Goal: Information Seeking & Learning: Check status

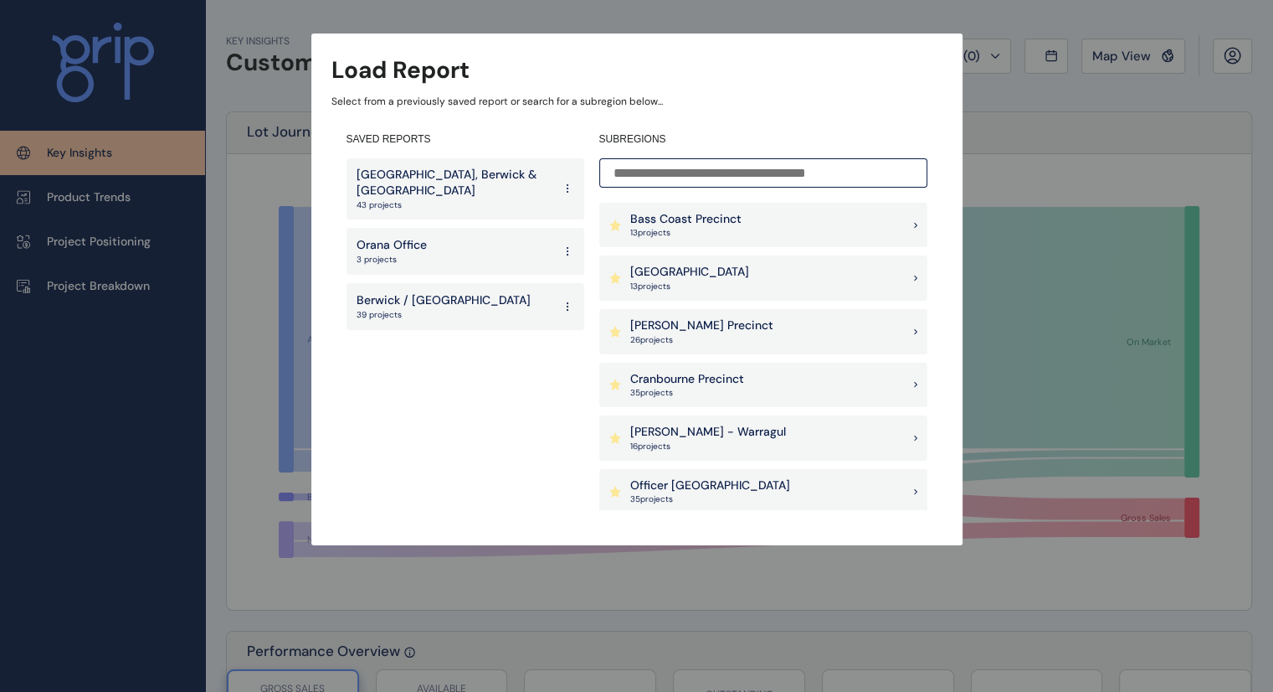
click at [412, 189] on p "[GEOGRAPHIC_DATA], Berwick & [GEOGRAPHIC_DATA]" at bounding box center [455, 183] width 196 height 33
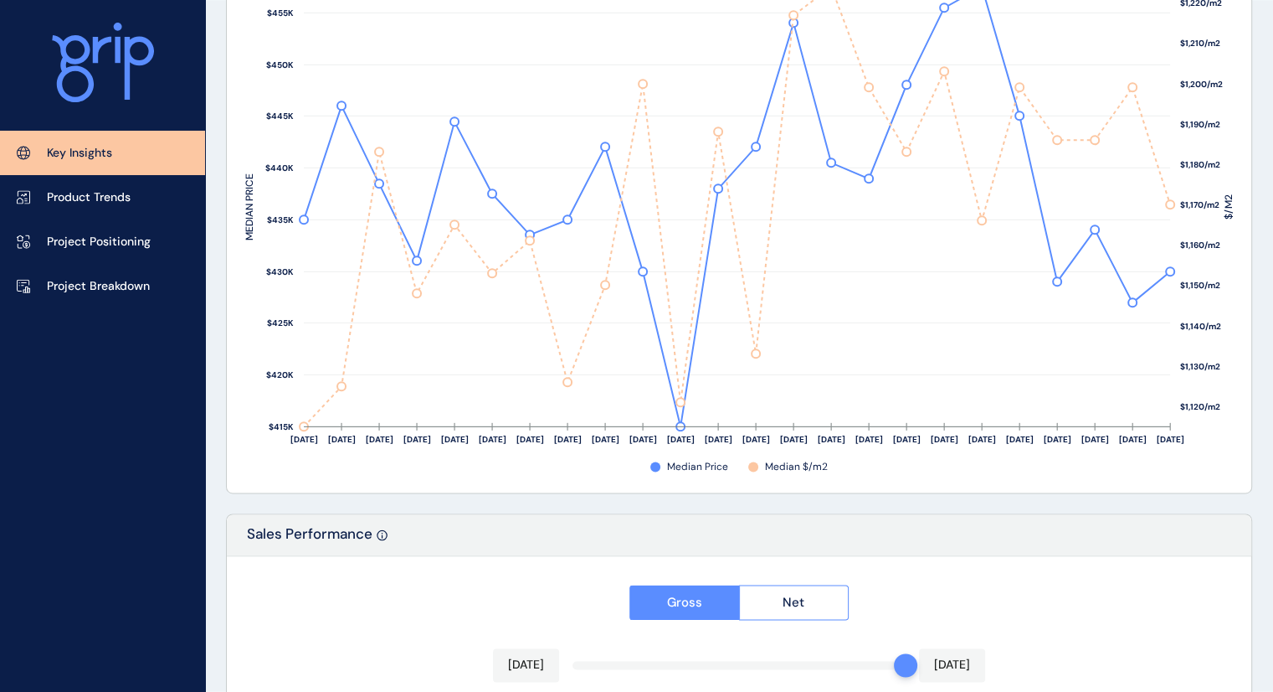
scroll to position [2354, 0]
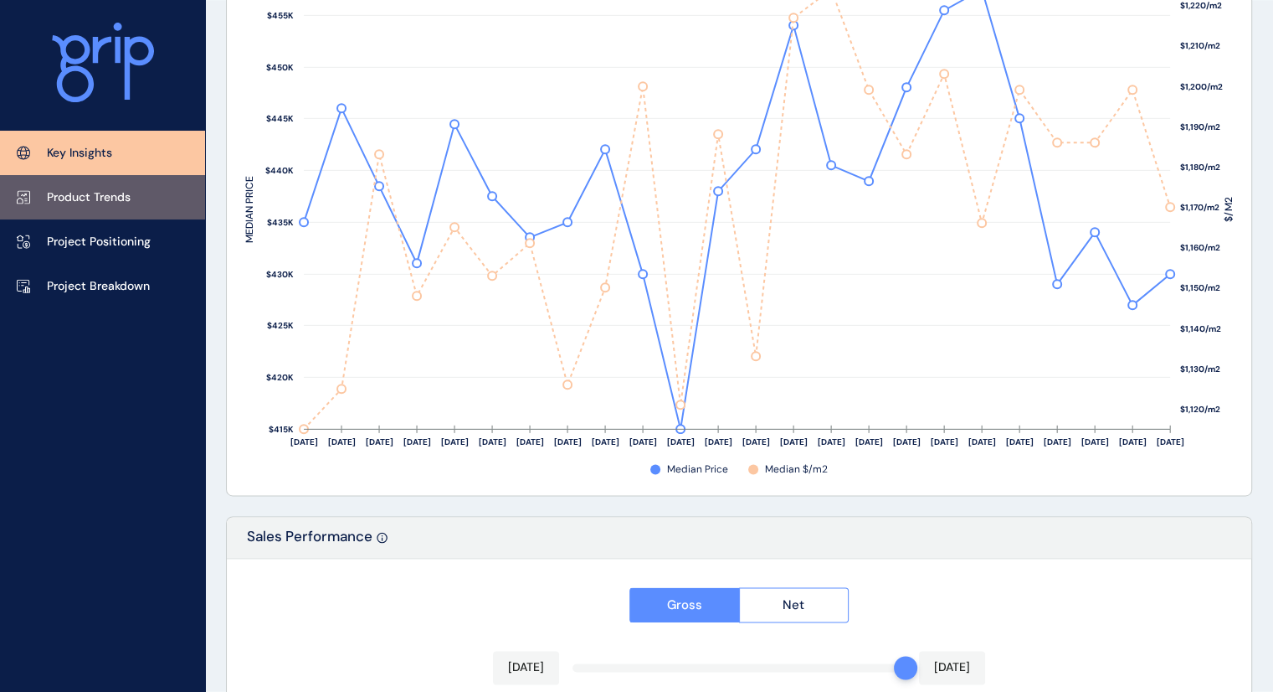
click at [63, 189] on p "Product Trends" at bounding box center [89, 197] width 84 height 17
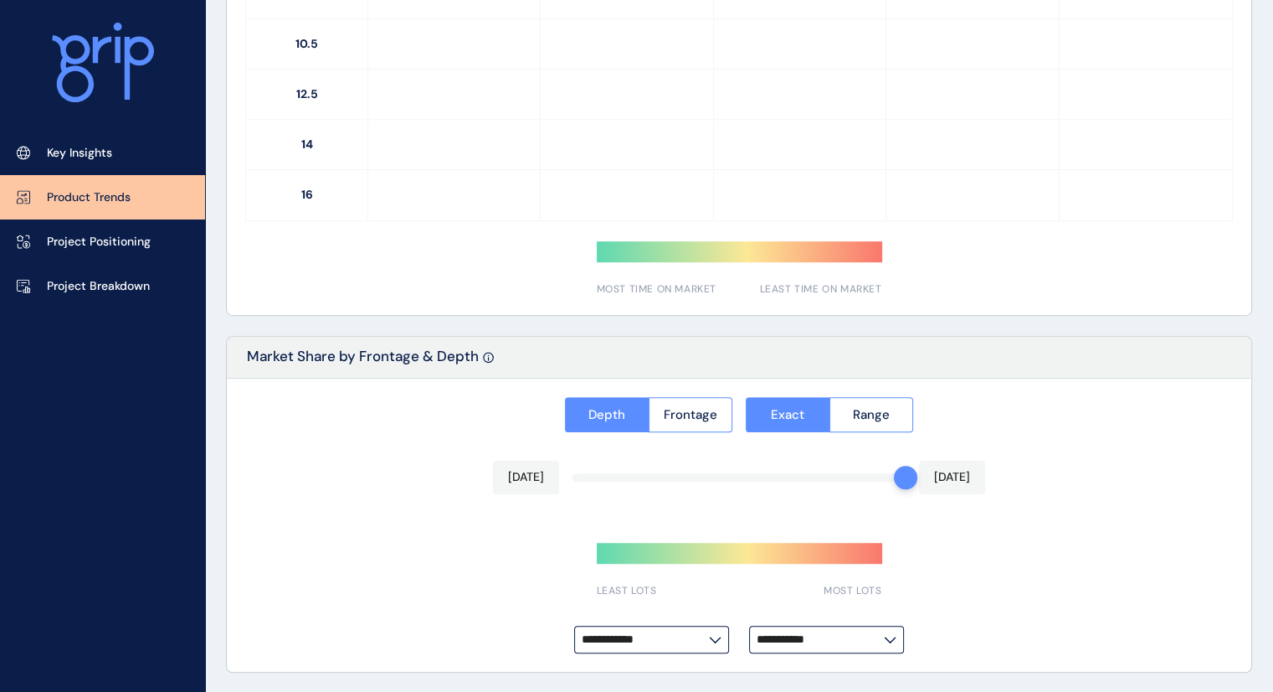
type input "**********"
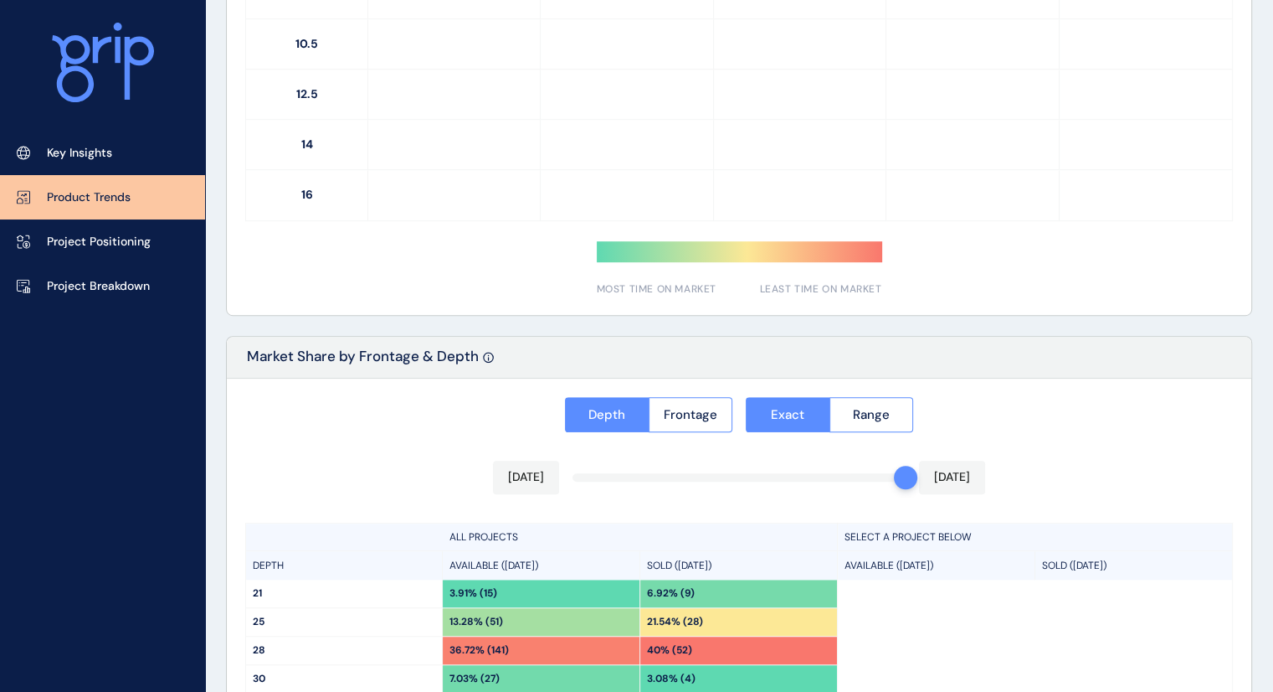
scroll to position [1266, 0]
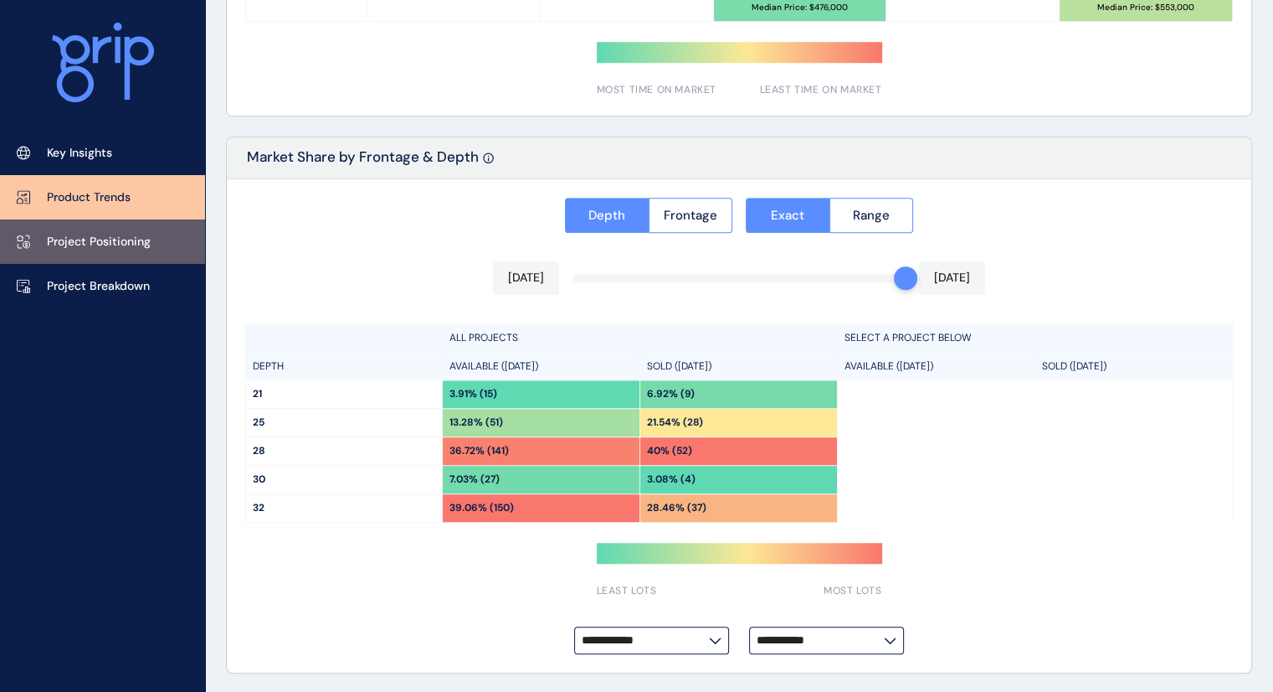
click at [84, 247] on p "Project Positioning" at bounding box center [99, 242] width 104 height 17
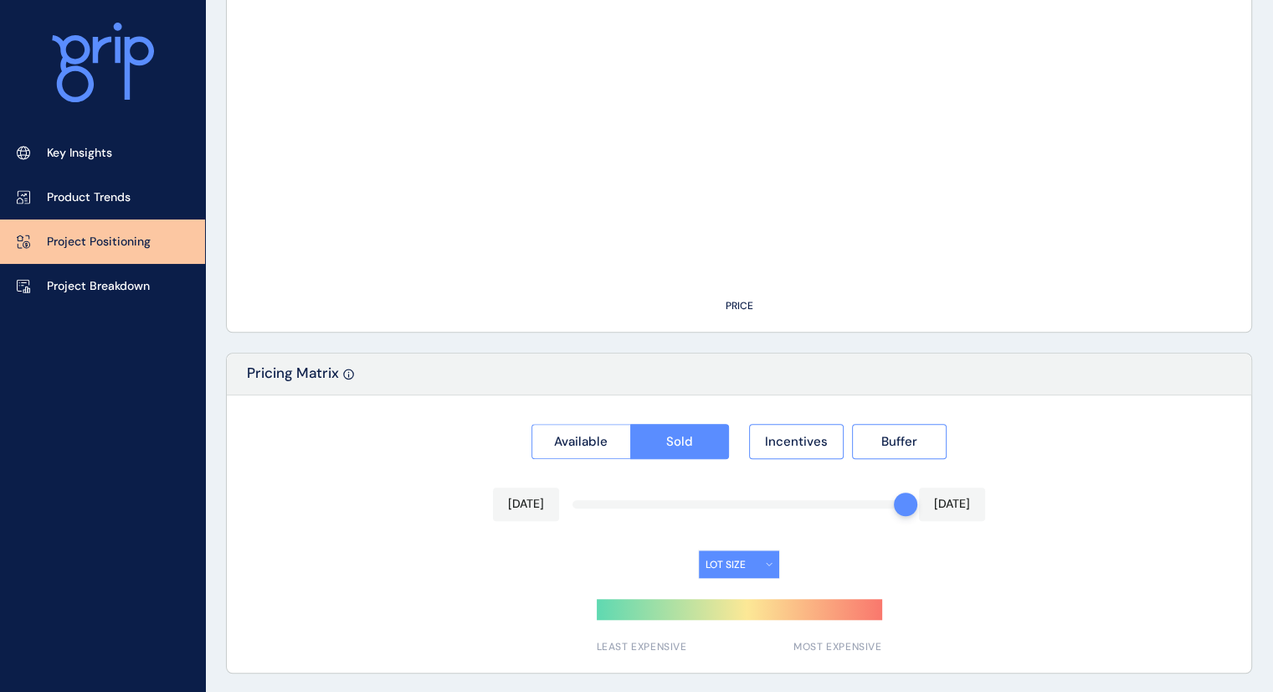
type input "**********"
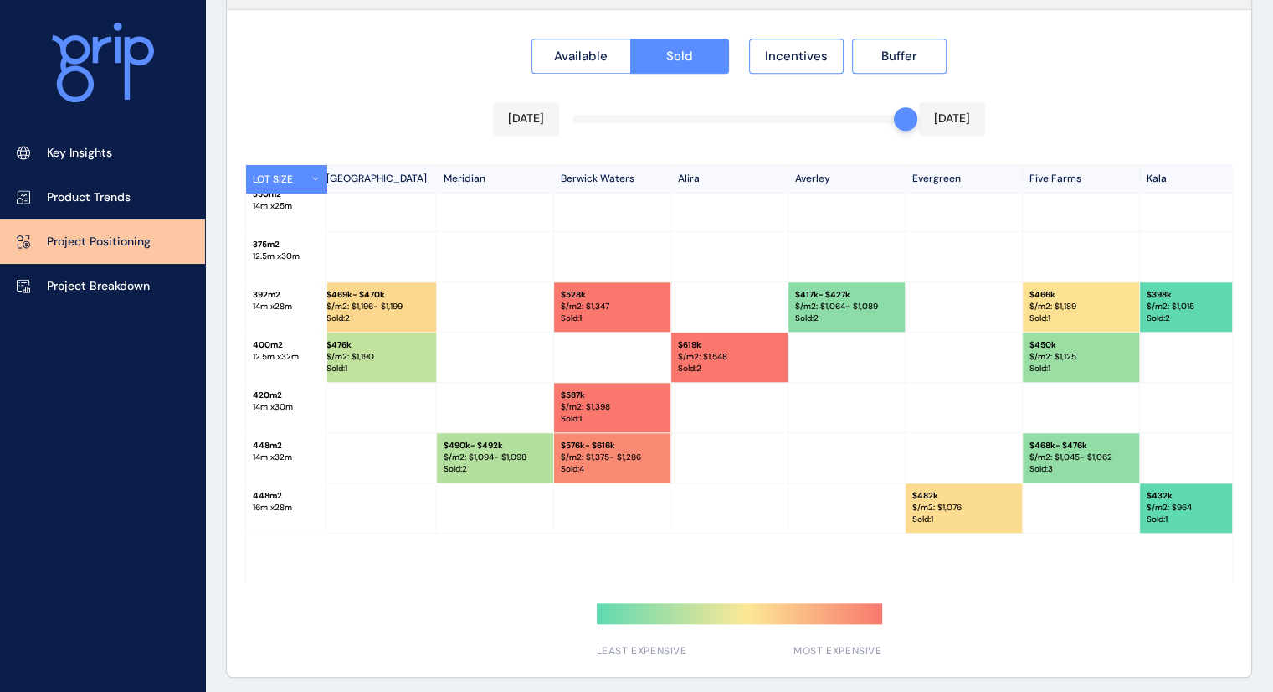
scroll to position [1626, 0]
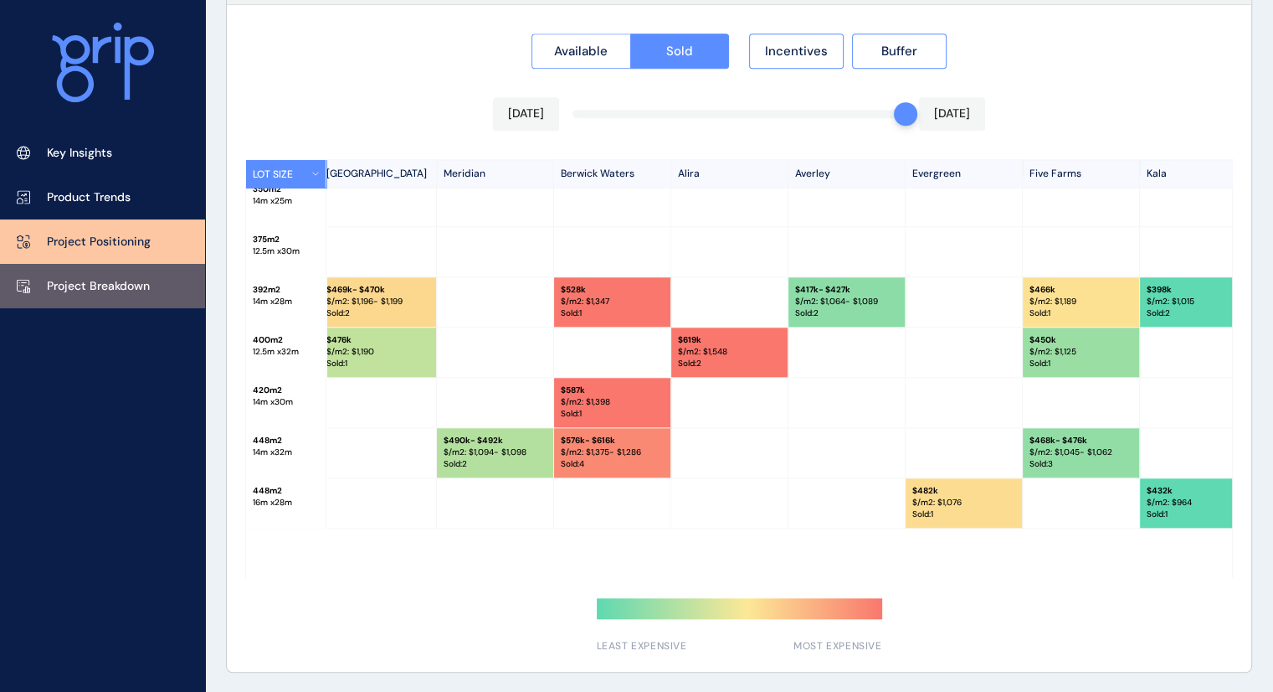
click at [108, 289] on p "Project Breakdown" at bounding box center [98, 286] width 103 height 17
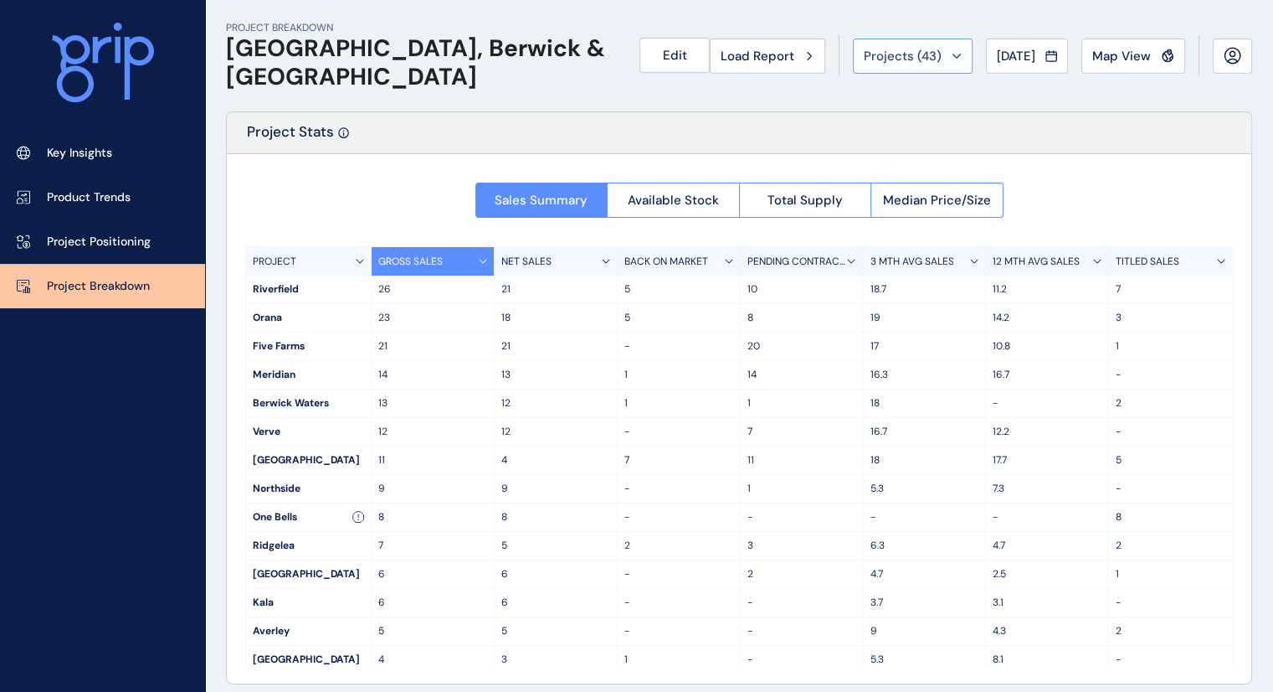
click at [952, 56] on icon at bounding box center [957, 56] width 10 height 5
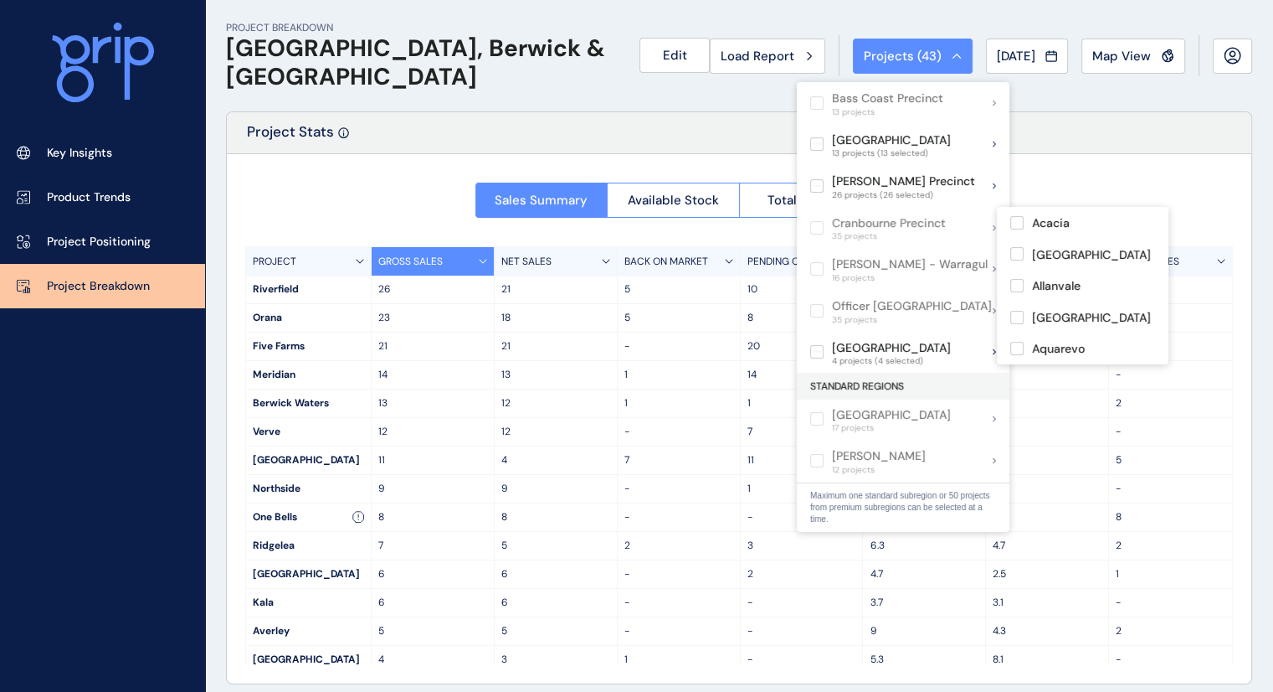
click at [709, 143] on div "Project Stats" at bounding box center [739, 133] width 1025 height 42
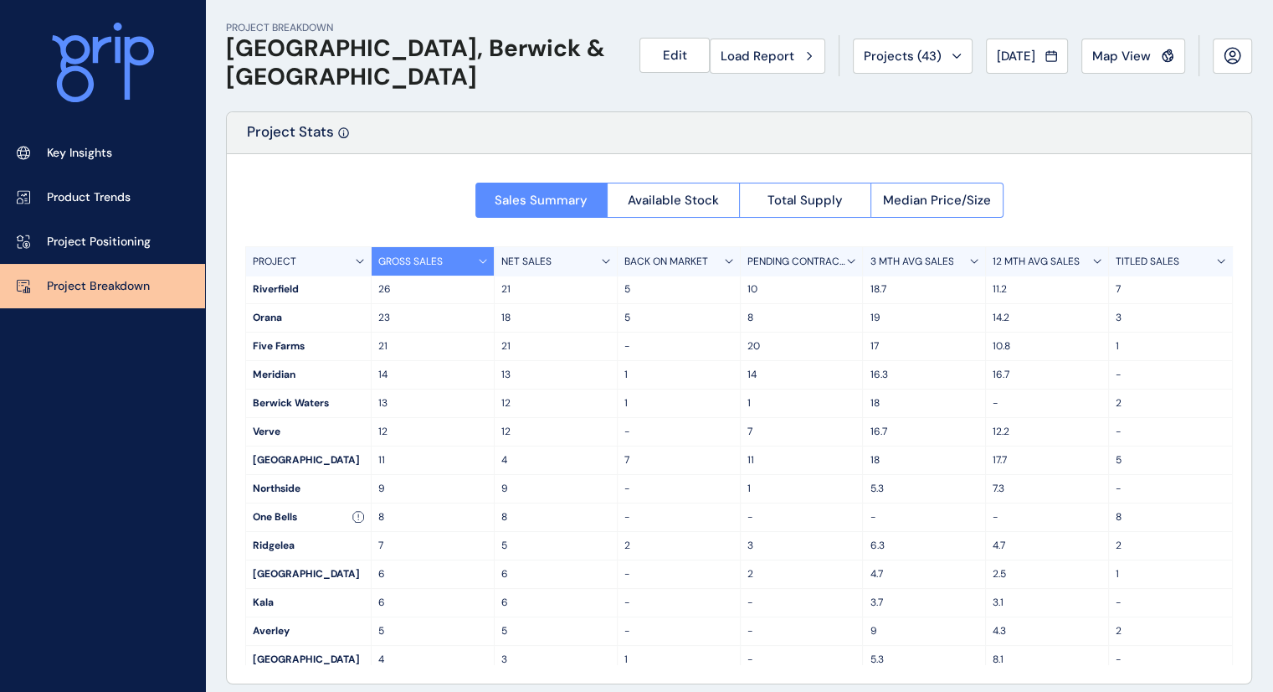
click at [434, 187] on div "Sales Summary Available Stock Total Supply Median Price/Size PROJECT GROSS SALE…" at bounding box center [739, 418] width 1025 height 529
click at [1022, 64] on button "[DATE]" at bounding box center [1027, 56] width 82 height 35
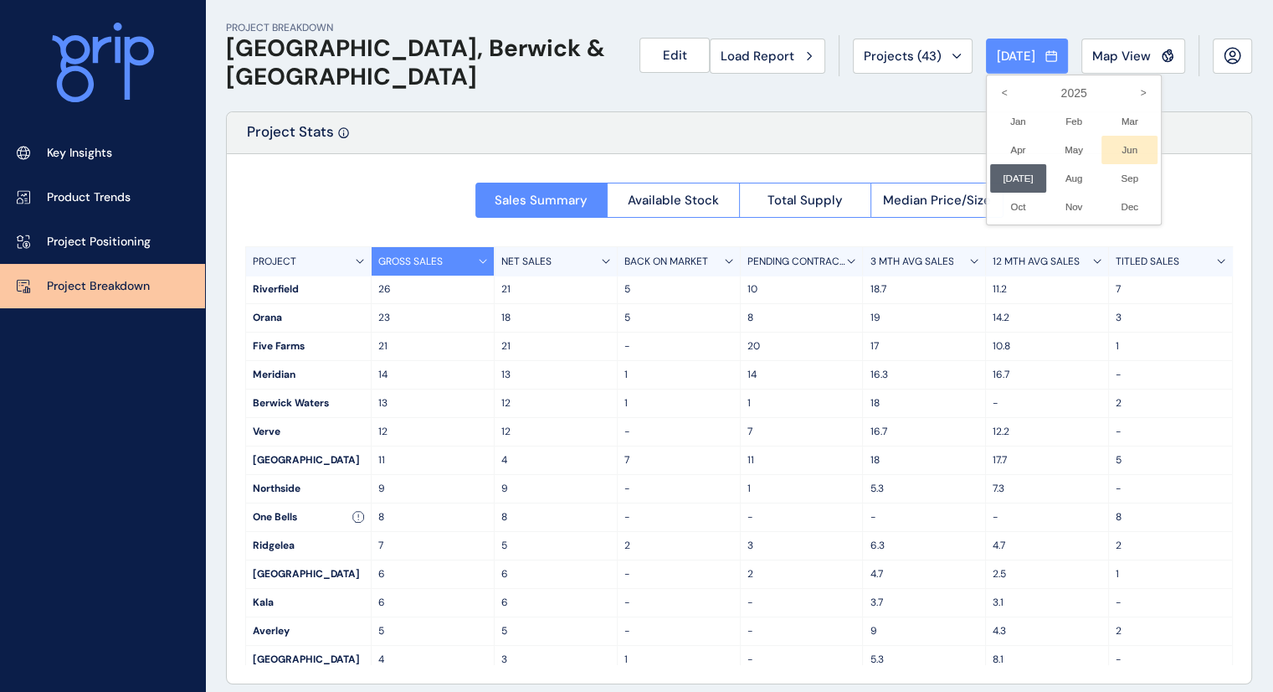
click at [1134, 153] on li "Jun No report is available for this period. New months are usually published 5 …" at bounding box center [1130, 150] width 56 height 28
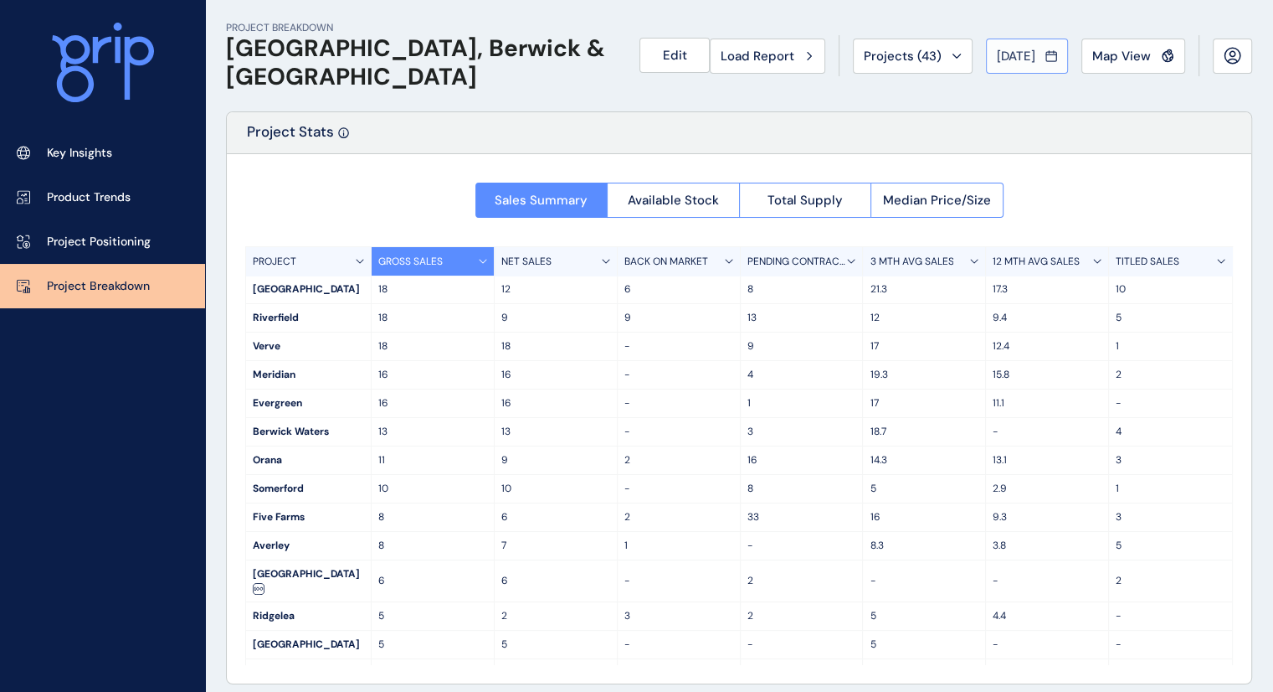
click at [1011, 60] on span "[DATE]" at bounding box center [1016, 56] width 39 height 17
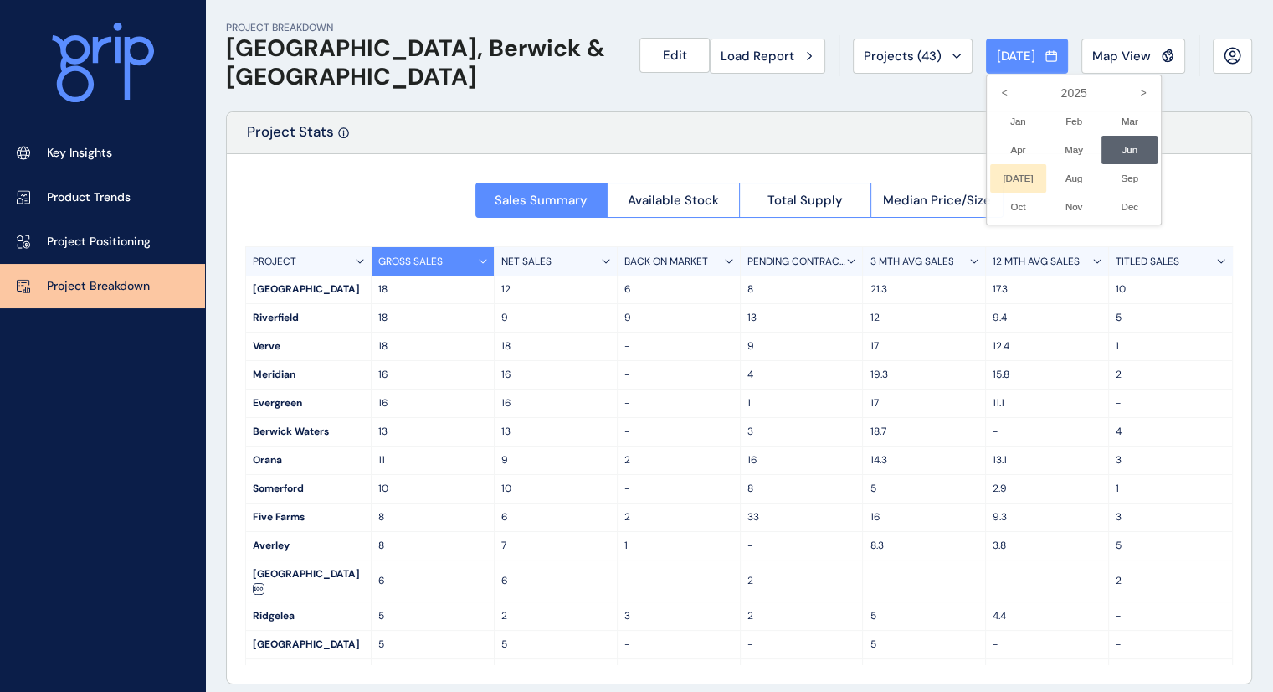
click at [1004, 173] on li "[DATE] No report is available for this period. New months are usually published…" at bounding box center [1018, 178] width 56 height 28
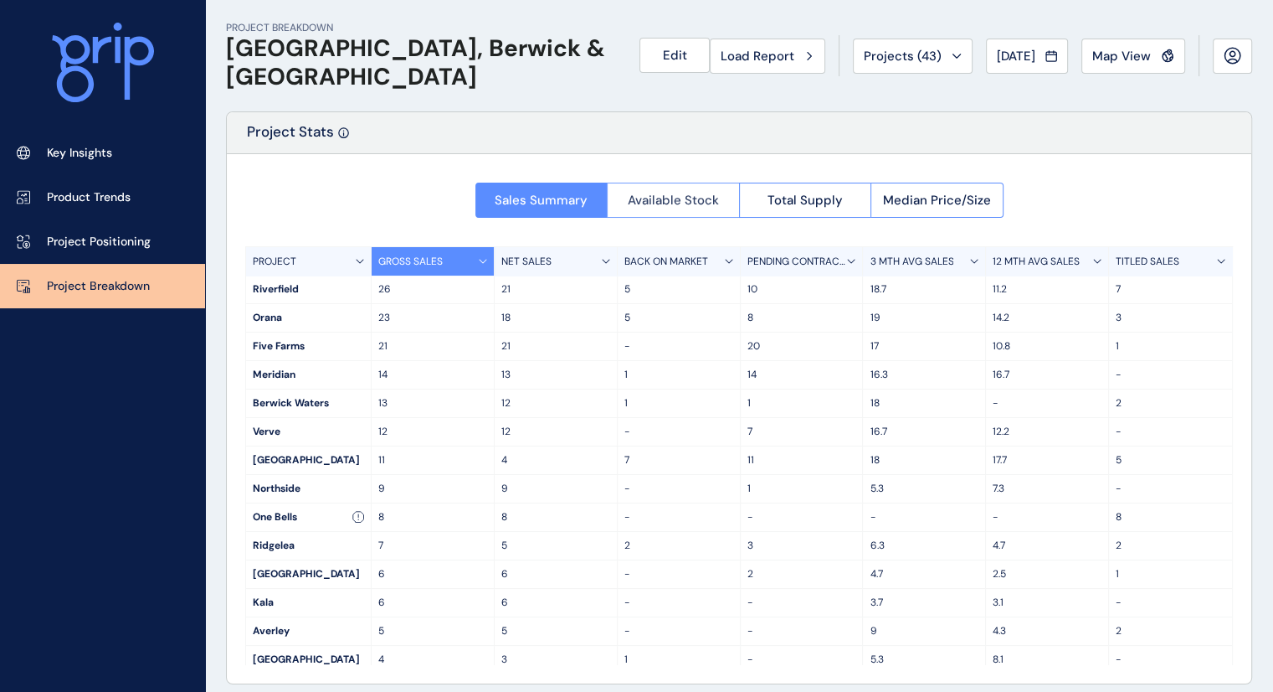
click at [686, 192] on span "Available Stock" at bounding box center [673, 200] width 91 height 17
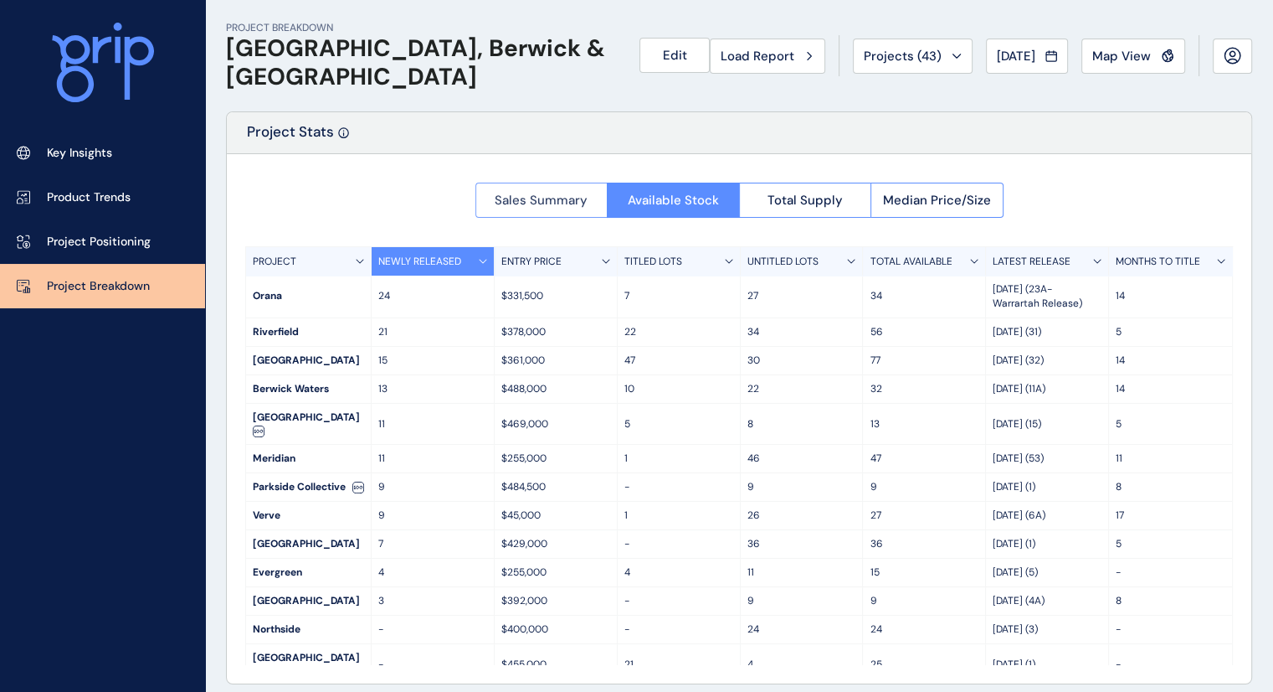
click at [543, 198] on span "Sales Summary" at bounding box center [541, 200] width 93 height 17
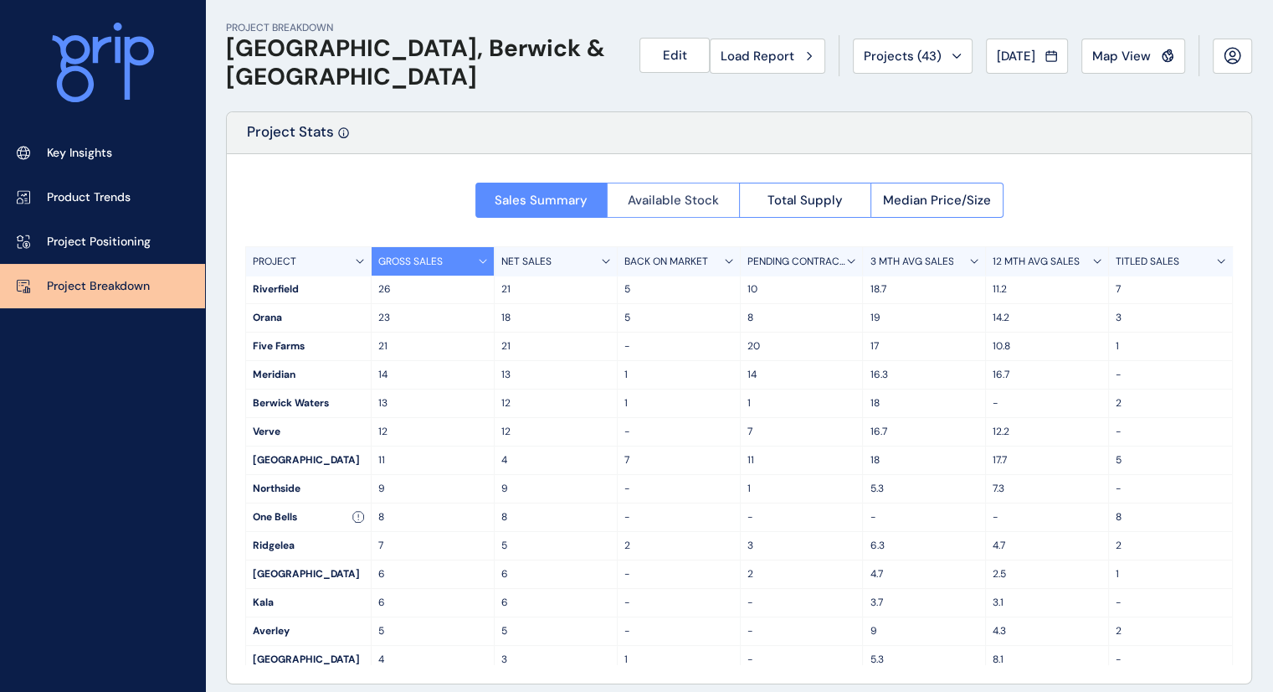
click at [670, 200] on span "Available Stock" at bounding box center [673, 200] width 91 height 17
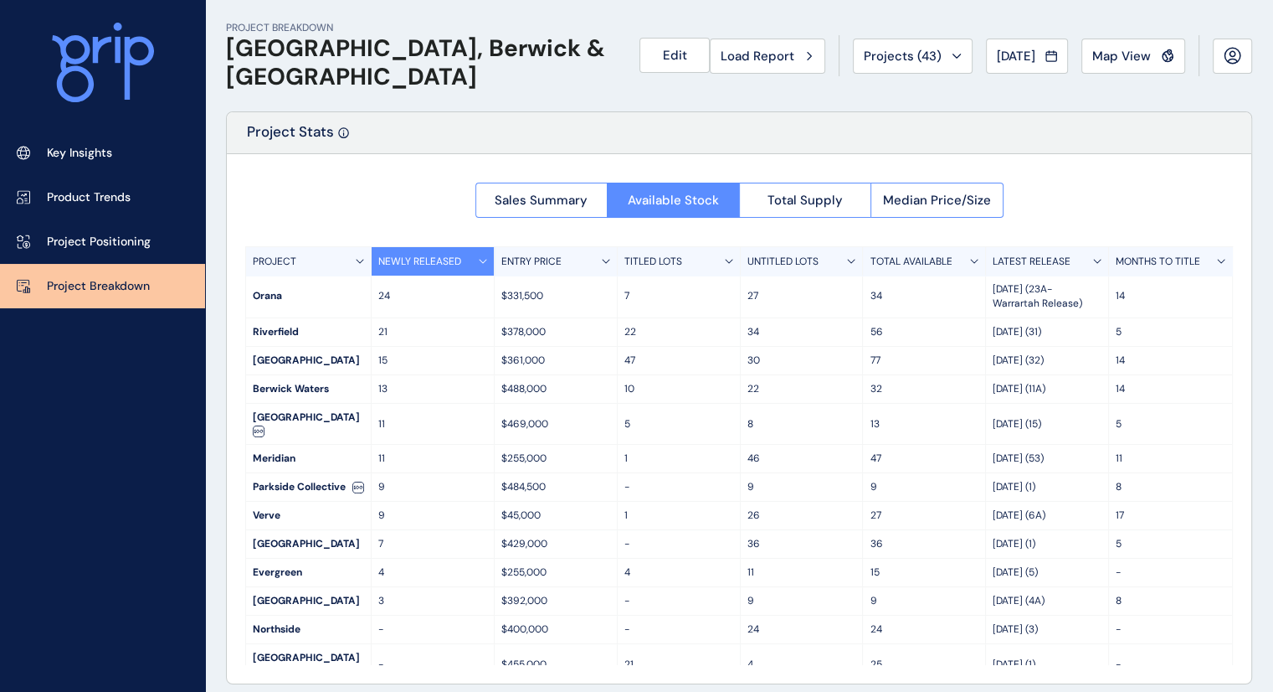
click at [867, 450] on div "47" at bounding box center [924, 459] width 123 height 28
click at [814, 192] on span "Total Supply" at bounding box center [805, 200] width 75 height 17
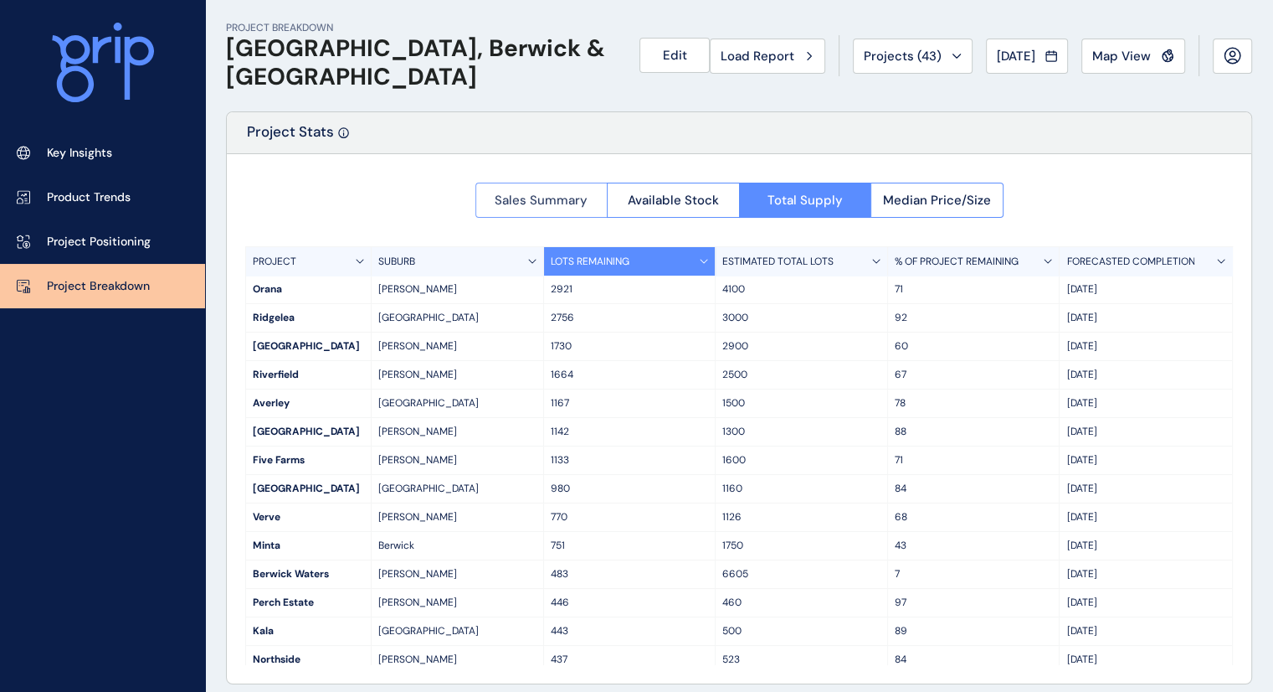
click at [547, 200] on span "Sales Summary" at bounding box center [541, 200] width 93 height 17
